Goal: Information Seeking & Learning: Learn about a topic

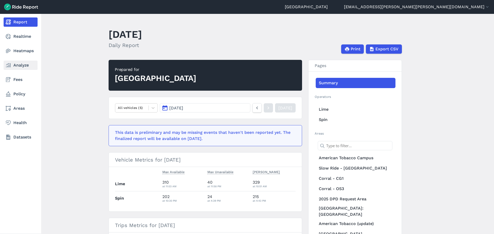
click at [24, 65] on link "Analyze" at bounding box center [21, 65] width 34 height 9
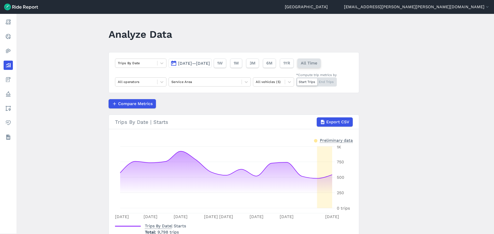
click at [317, 64] on span "All Time" at bounding box center [309, 63] width 16 height 6
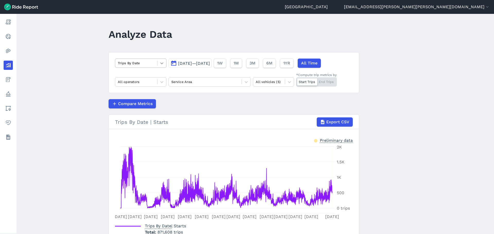
click at [159, 65] on icon at bounding box center [161, 63] width 5 height 5
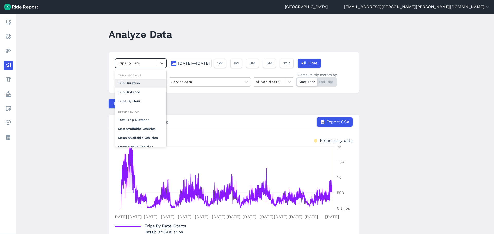
click at [105, 64] on main "Analyze Data option Trip Duration focused, 0 of 2. 10 results available. Use Up…" at bounding box center [255, 124] width 478 height 221
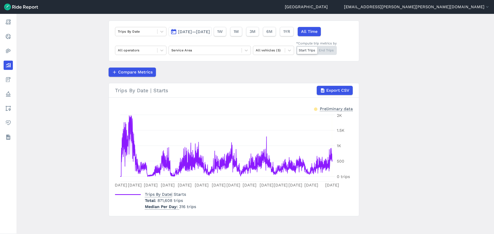
scroll to position [32, 0]
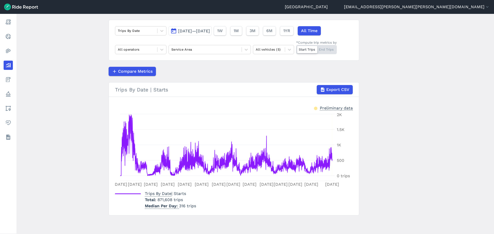
click at [72, 126] on main "Analyze Data Trips By Date [DATE]—[DATE] 1W 1M 3M 6M 1YR All Time All operators…" at bounding box center [255, 124] width 478 height 221
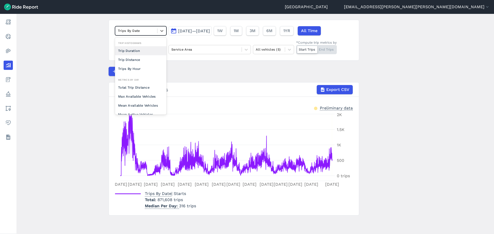
click at [145, 33] on div at bounding box center [136, 31] width 37 height 6
click at [148, 88] on div "Total Trip Distance" at bounding box center [140, 87] width 51 height 9
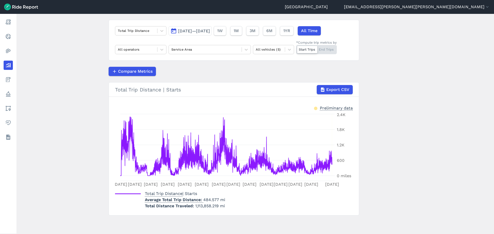
click at [403, 71] on main "Analyze Data Total Trip Distance [DATE]—[DATE] 1W 1M 3M 6M 1YR All Time All ope…" at bounding box center [255, 124] width 478 height 221
